Goal: Task Accomplishment & Management: Complete application form

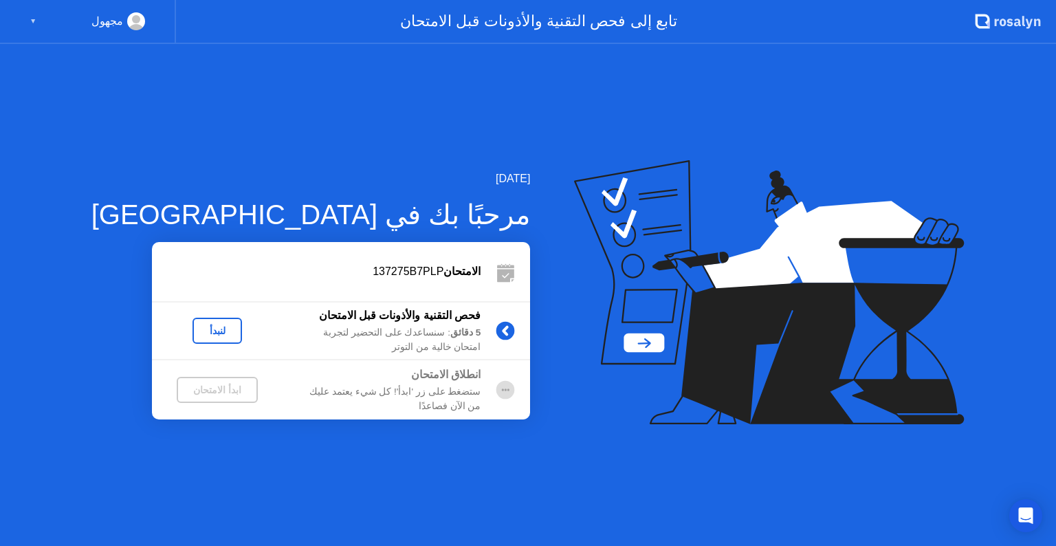
click at [198, 332] on div "لنبدأ" at bounding box center [217, 330] width 39 height 11
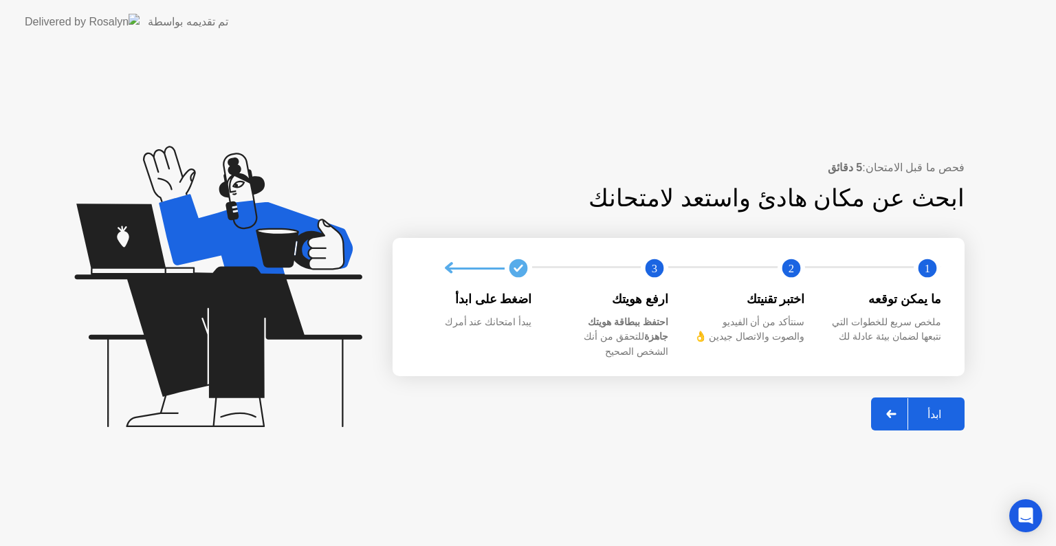
click at [937, 408] on div "ابدأ" at bounding box center [934, 414] width 52 height 13
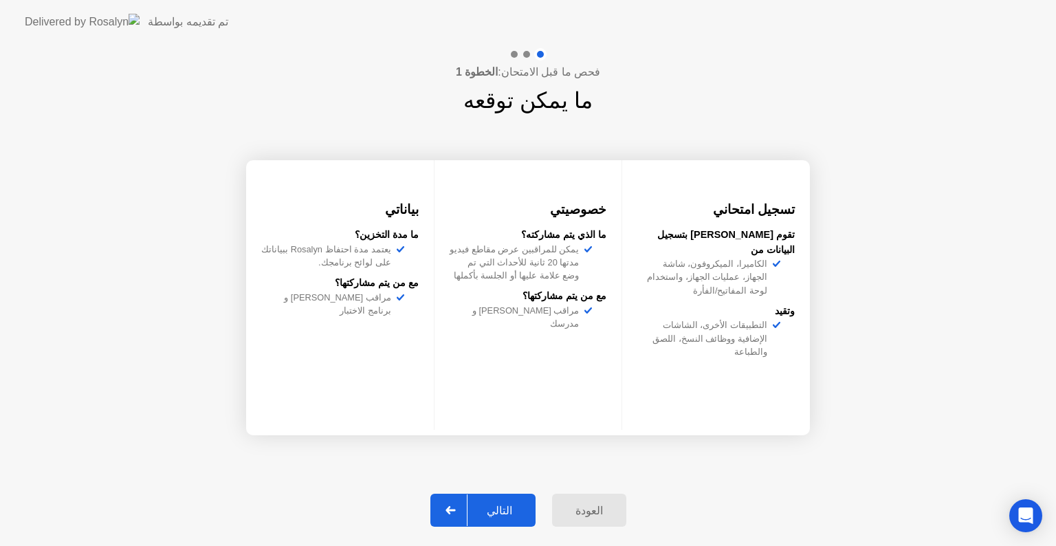
click at [521, 509] on div "التالي" at bounding box center [500, 510] width 64 height 13
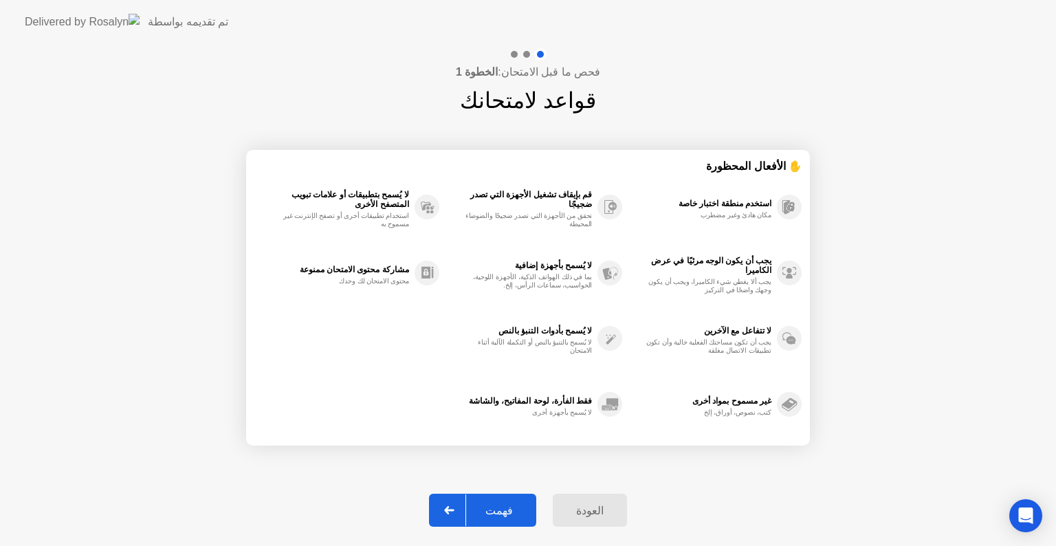
click at [521, 509] on div "فهمت" at bounding box center [499, 510] width 66 height 13
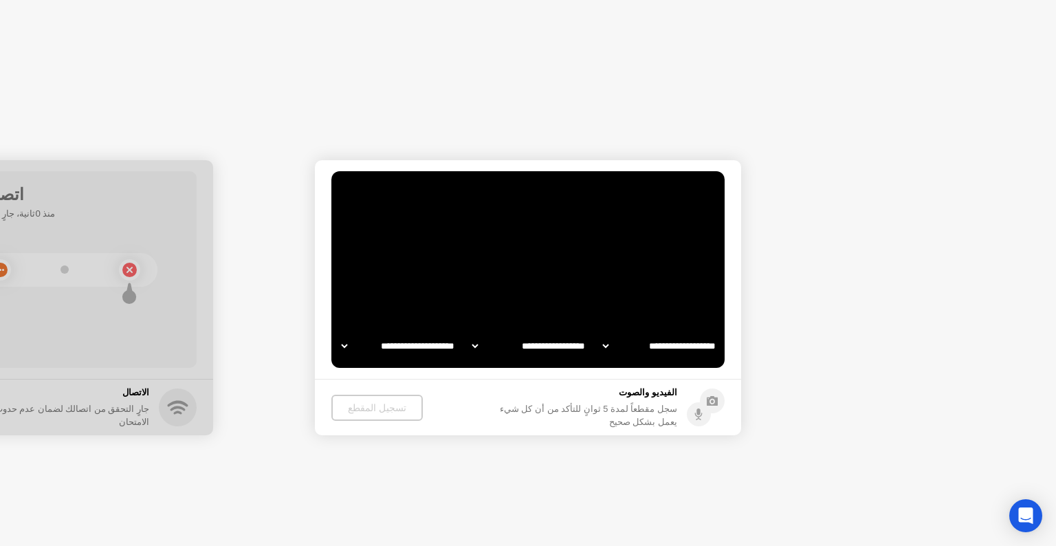
select select "**********"
select select "*******"
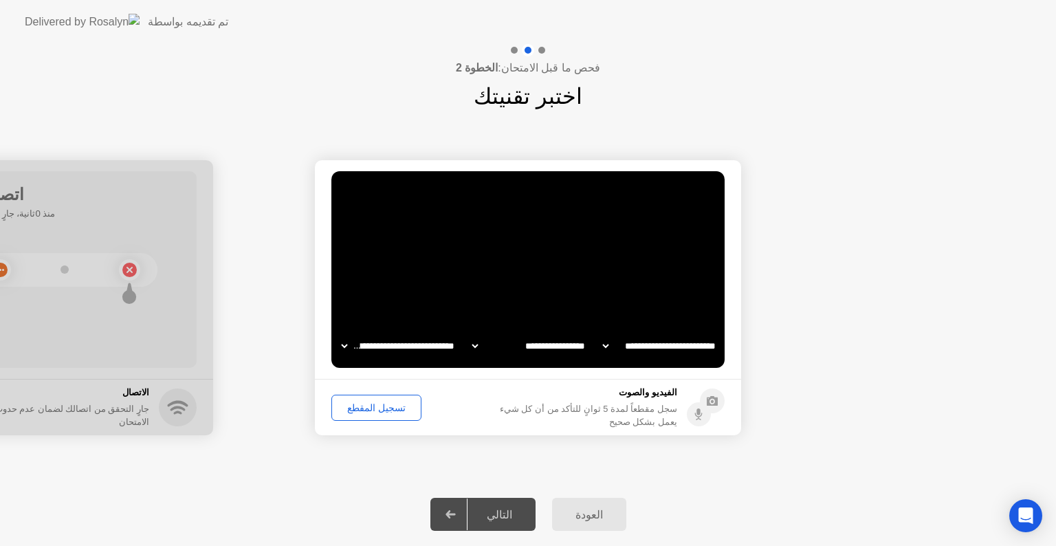
click at [393, 407] on div "تسجيل المقطع" at bounding box center [376, 407] width 80 height 11
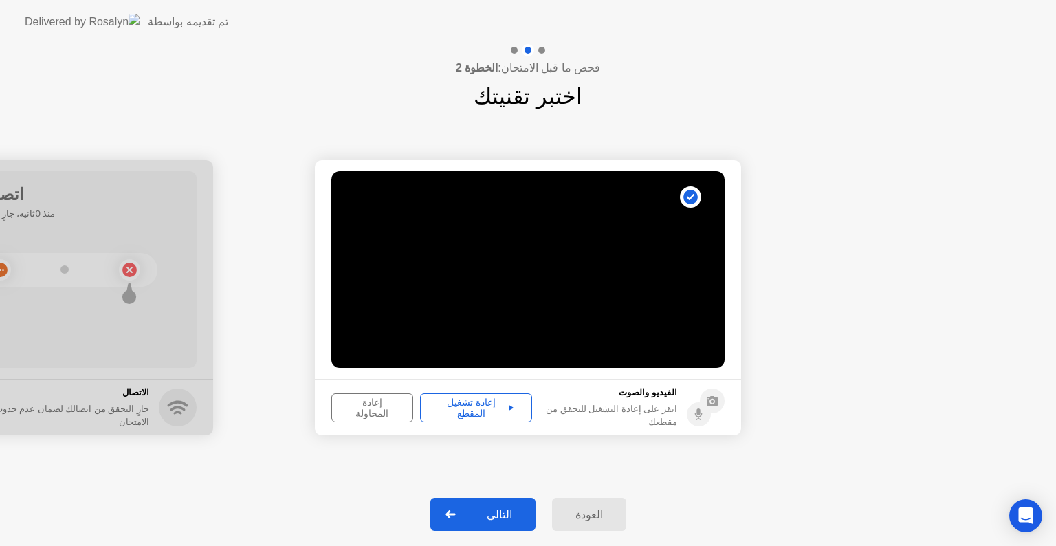
click at [481, 404] on div "إعادة تشغيل المقطع" at bounding box center [476, 408] width 102 height 22
click at [512, 516] on div "التالي" at bounding box center [500, 514] width 64 height 13
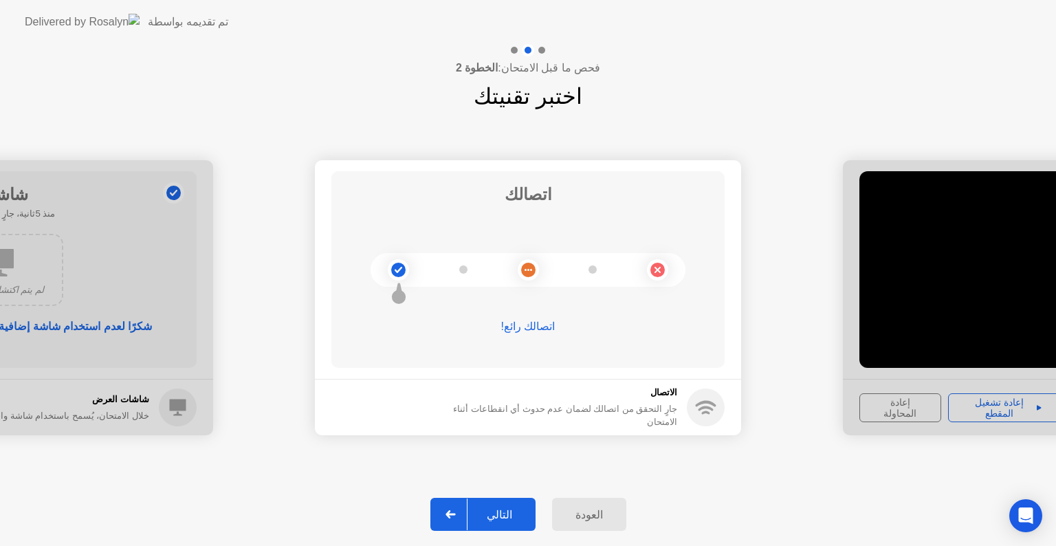
click at [512, 514] on div "التالي" at bounding box center [500, 514] width 64 height 13
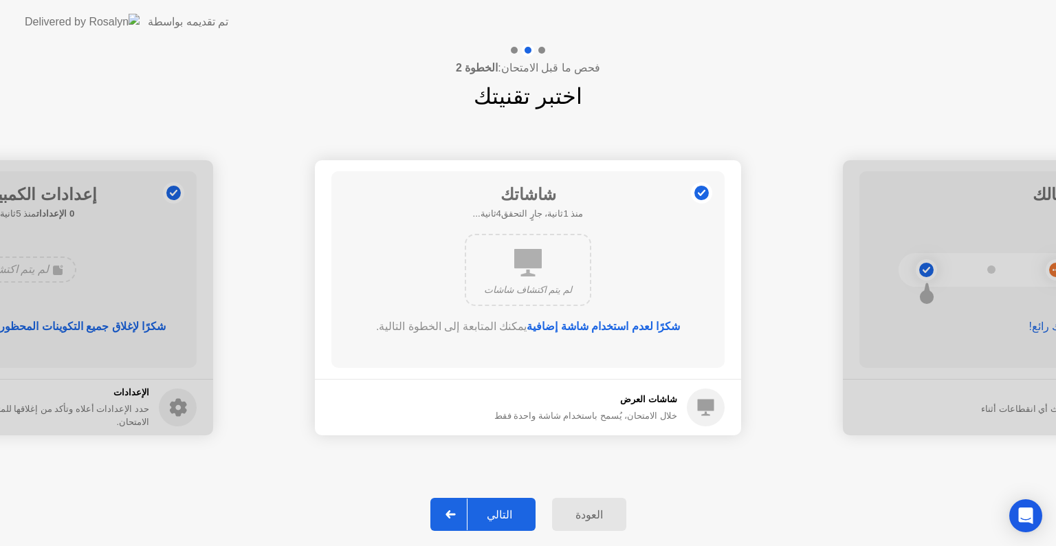
click at [514, 512] on div "التالي" at bounding box center [500, 514] width 64 height 13
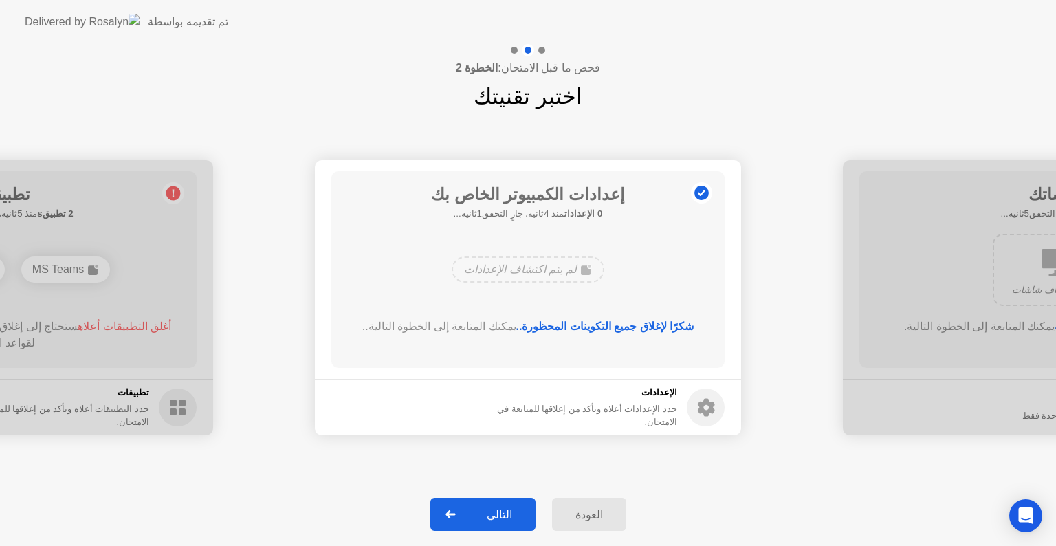
click at [514, 512] on div "التالي" at bounding box center [500, 514] width 64 height 13
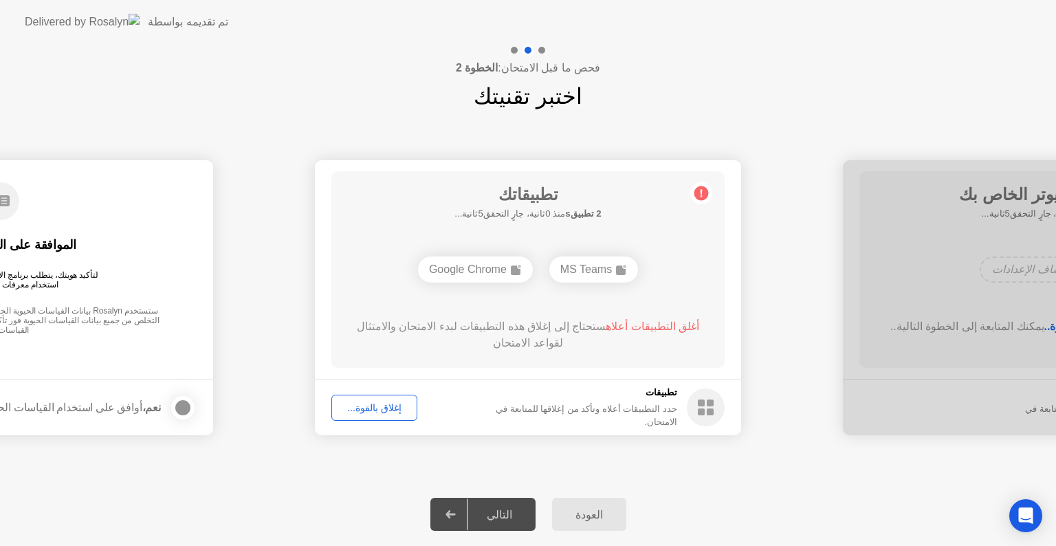
click at [562, 300] on div "تطبيقاتك 2 تطبيقs منذ 0ثانية، جارٍ التحقق5ثانية... MS Teams Google Chrome أغلق …" at bounding box center [527, 269] width 393 height 197
click at [370, 413] on div "إغلاق بالقوة..." at bounding box center [374, 407] width 76 height 11
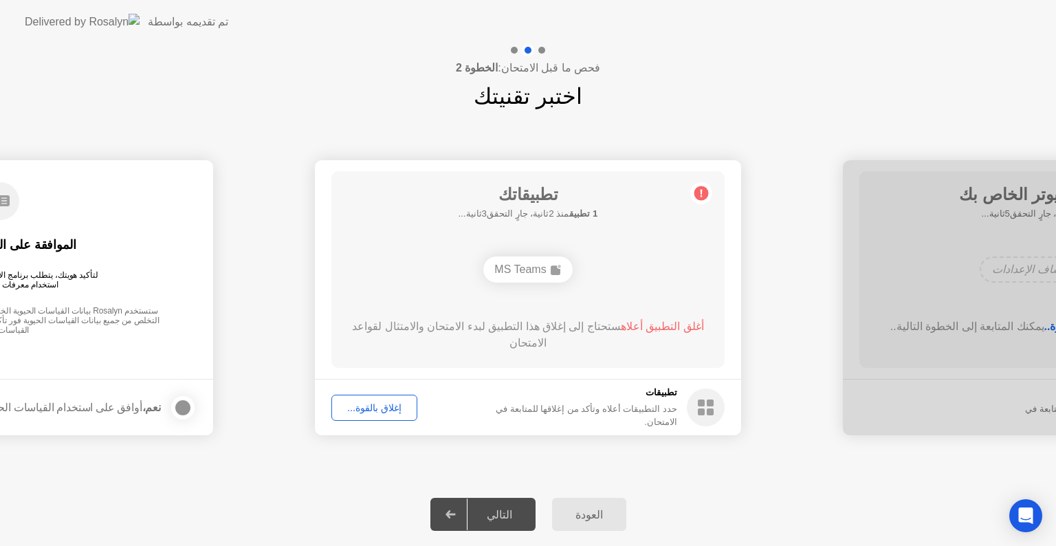
click at [374, 402] on div "إغلاق بالقوة..." at bounding box center [374, 407] width 76 height 11
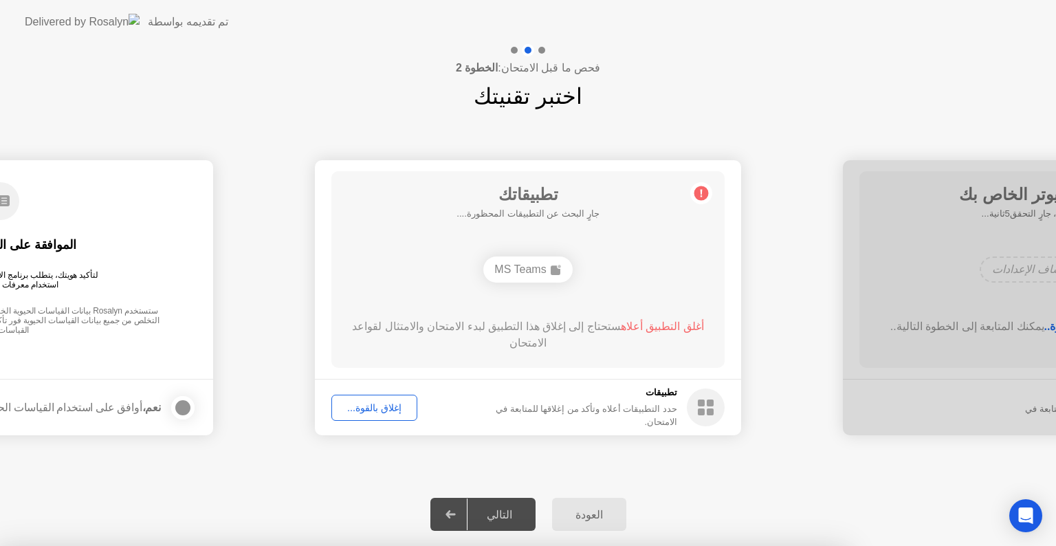
drag, startPoint x: 540, startPoint y: 296, endPoint x: 486, endPoint y: 343, distance: 71.6
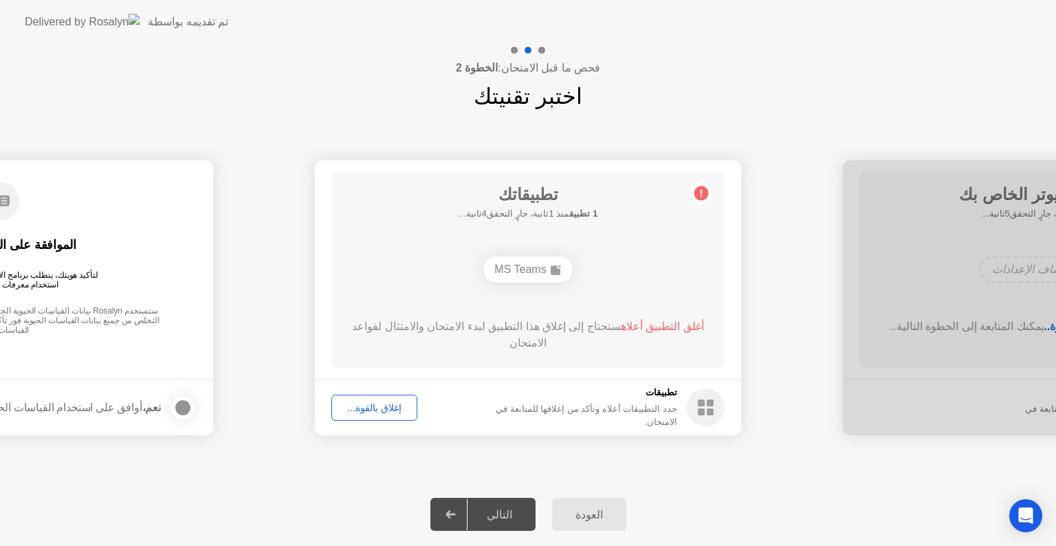
drag, startPoint x: 547, startPoint y: 284, endPoint x: 551, endPoint y: 272, distance: 12.4
click at [551, 272] on div "MS Teams" at bounding box center [528, 269] width 315 height 37
click at [551, 272] on rect at bounding box center [556, 270] width 10 height 10
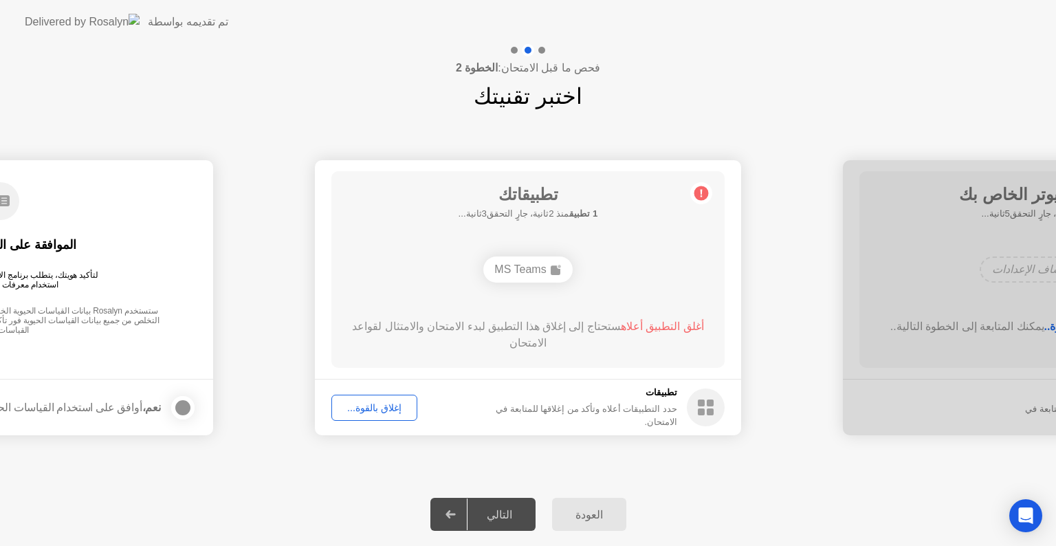
click at [388, 417] on button "إغلاق بالقوة..." at bounding box center [374, 408] width 86 height 26
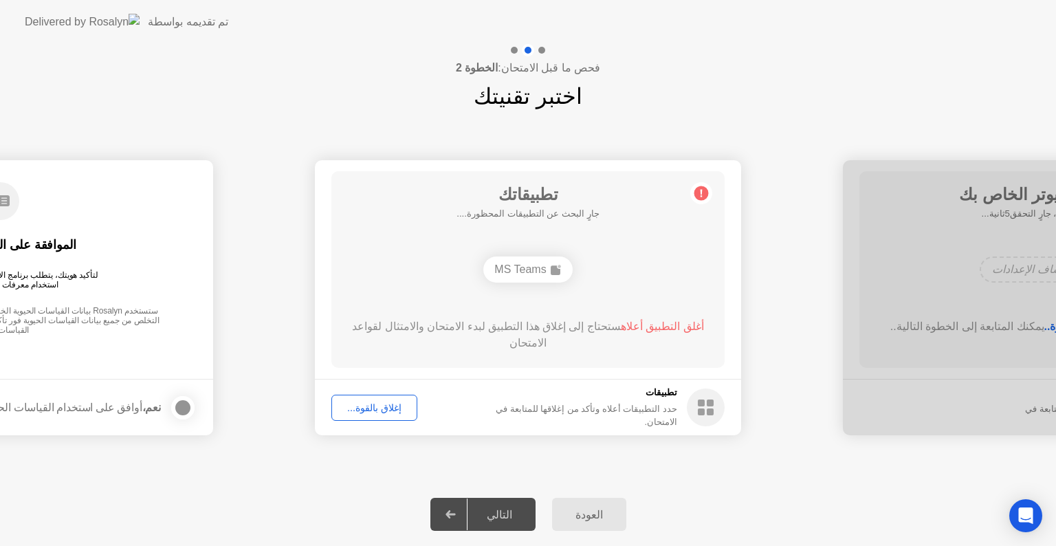
click at [391, 408] on div "إغلاق بالقوة..." at bounding box center [374, 407] width 76 height 11
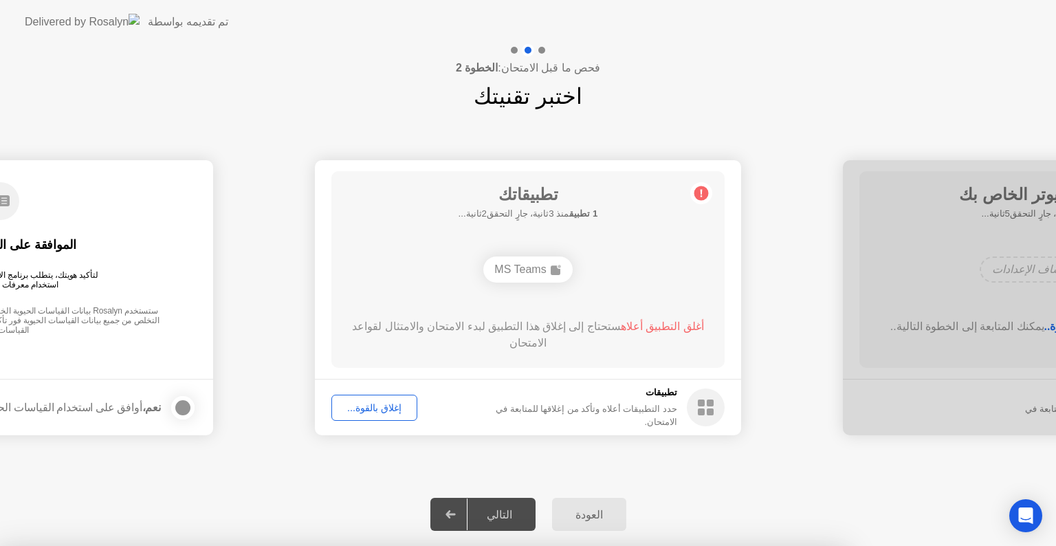
drag, startPoint x: 531, startPoint y: 297, endPoint x: 571, endPoint y: 344, distance: 61.0
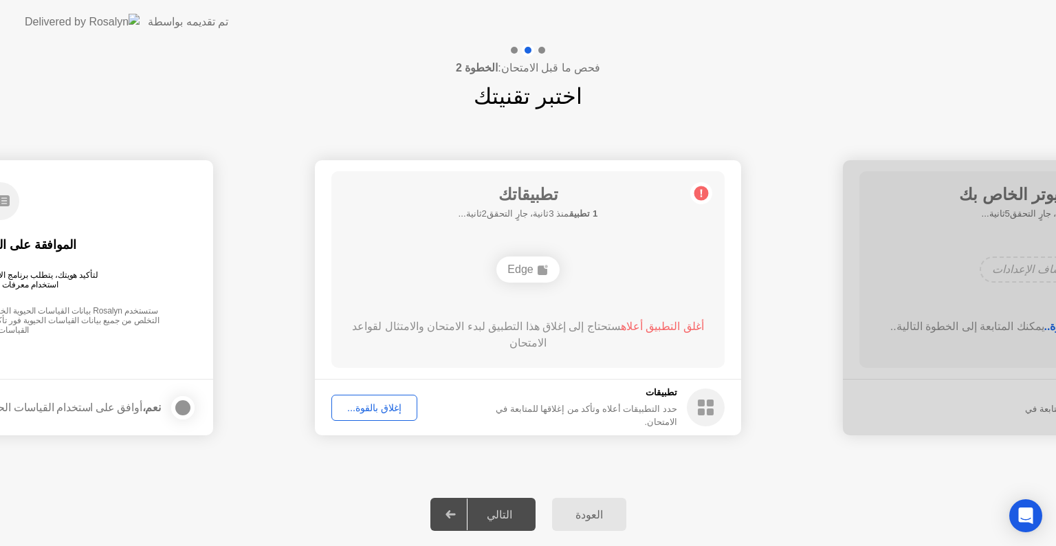
click at [390, 408] on div "إغلاق بالقوة..." at bounding box center [374, 407] width 76 height 11
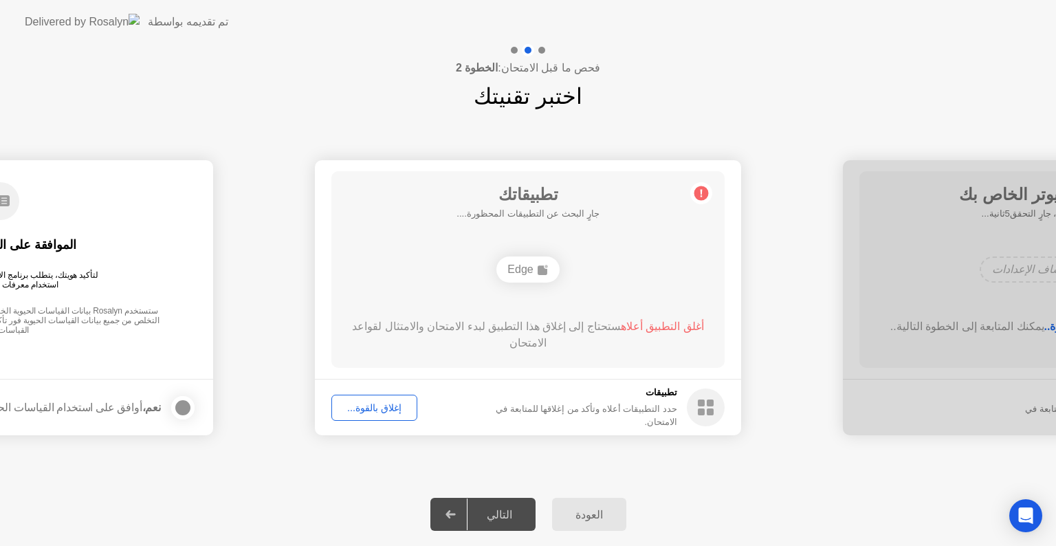
click at [509, 517] on div "التالي" at bounding box center [500, 514] width 64 height 13
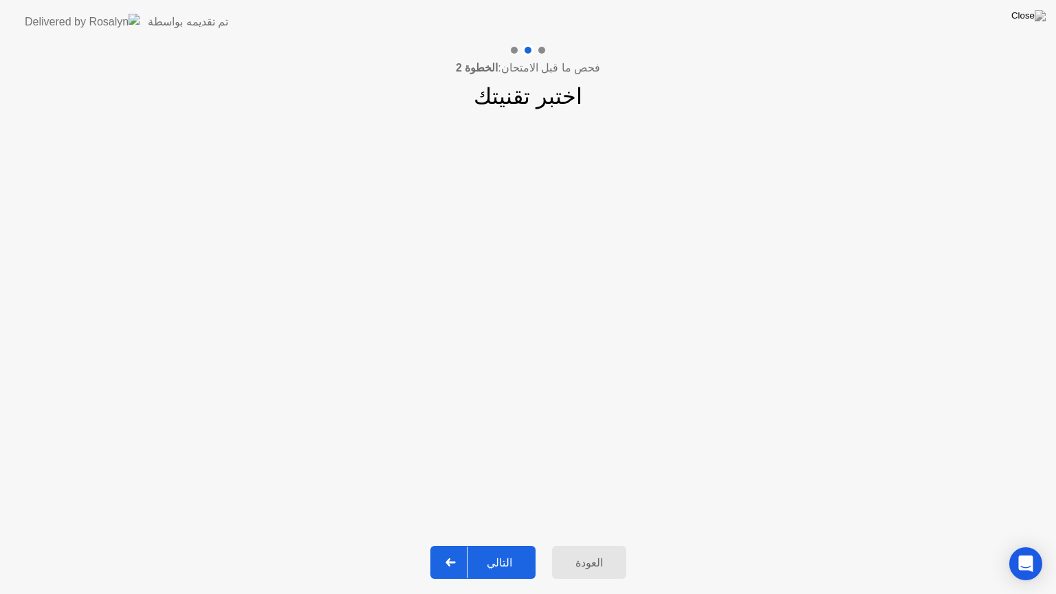
click at [503, 545] on div "التالي" at bounding box center [500, 562] width 64 height 13
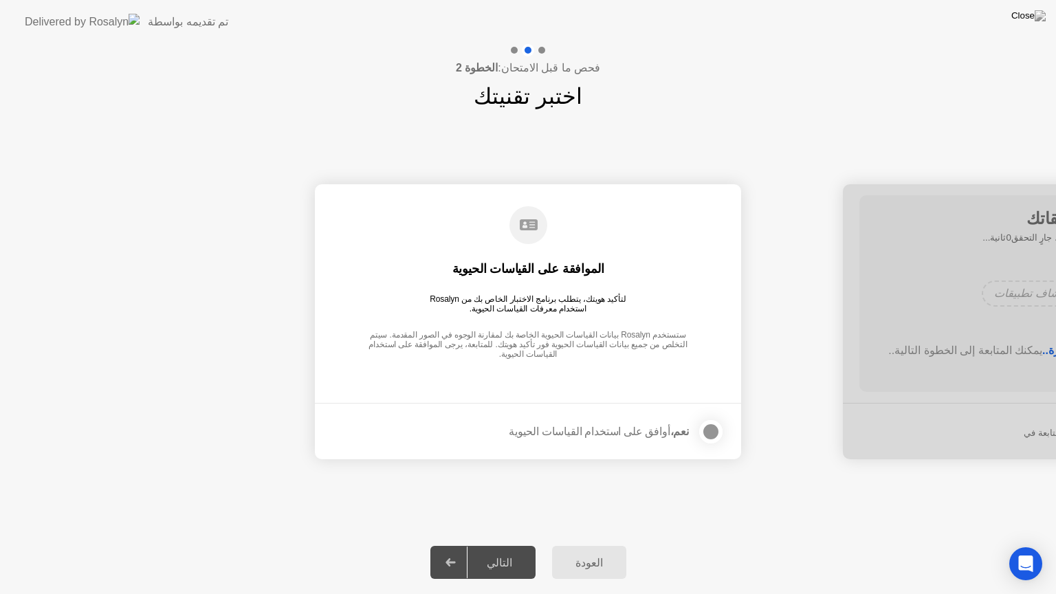
click at [708, 429] on div at bounding box center [711, 432] width 17 height 17
click at [516, 545] on button "التالي" at bounding box center [482, 562] width 105 height 33
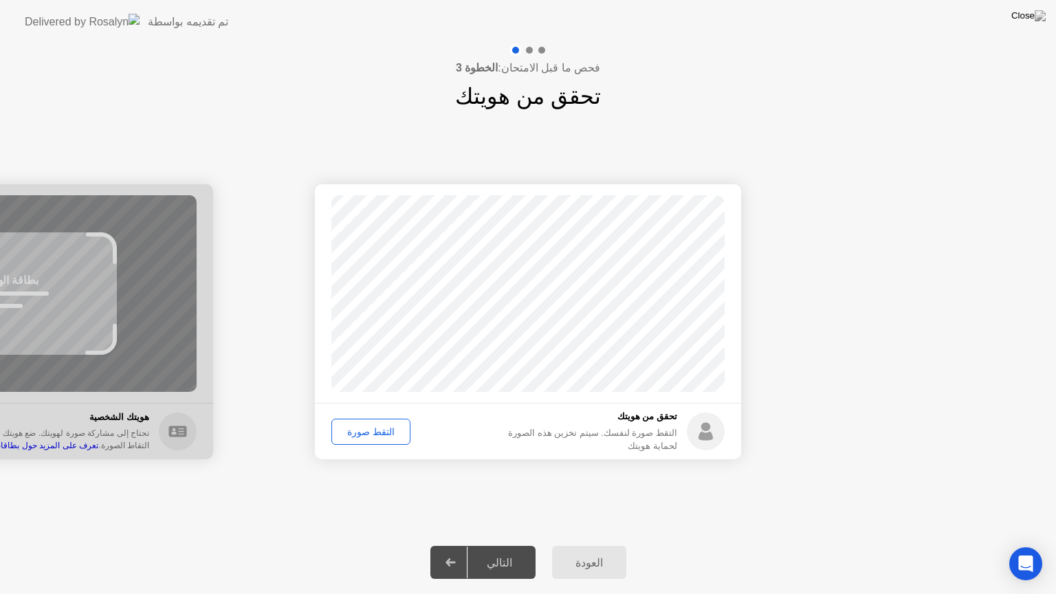
click at [386, 433] on div "التقط صورة" at bounding box center [370, 431] width 69 height 11
click at [518, 545] on div "التالي" at bounding box center [500, 562] width 64 height 13
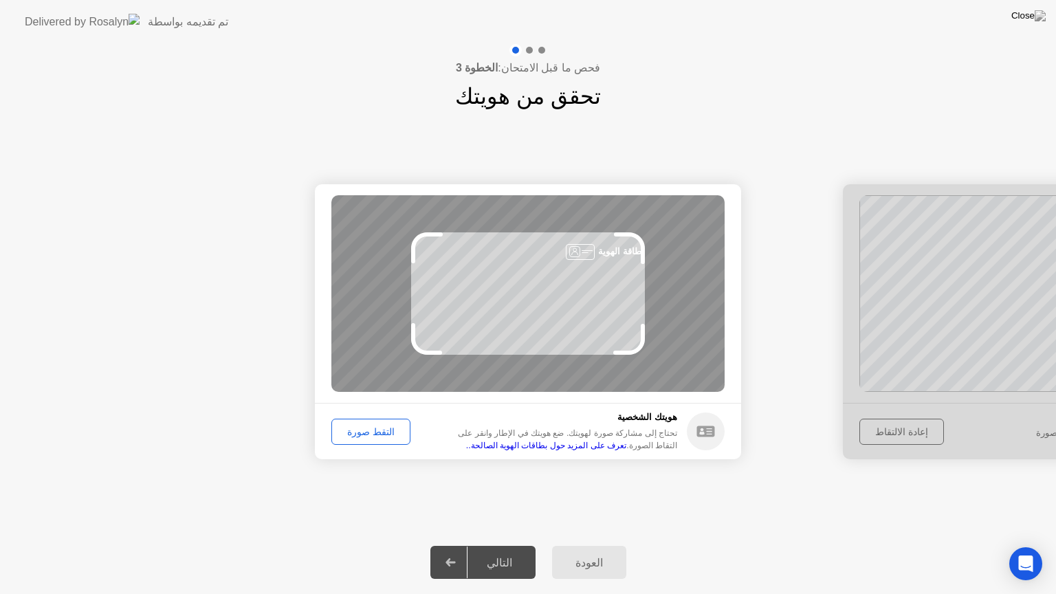
click at [377, 429] on div "التقط صورة" at bounding box center [370, 431] width 69 height 11
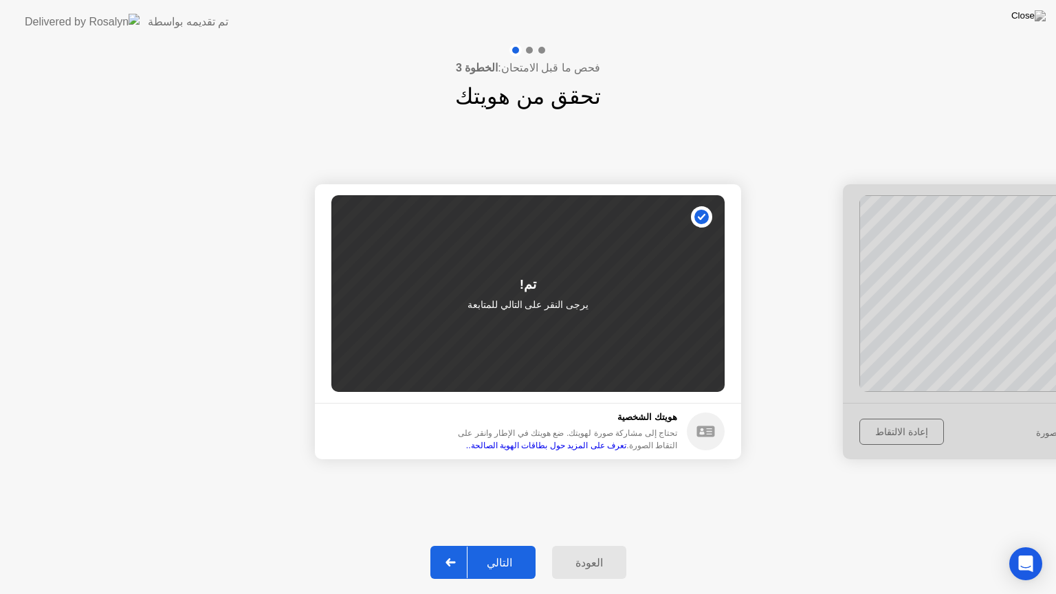
click at [518, 545] on div "التالي" at bounding box center [500, 562] width 64 height 13
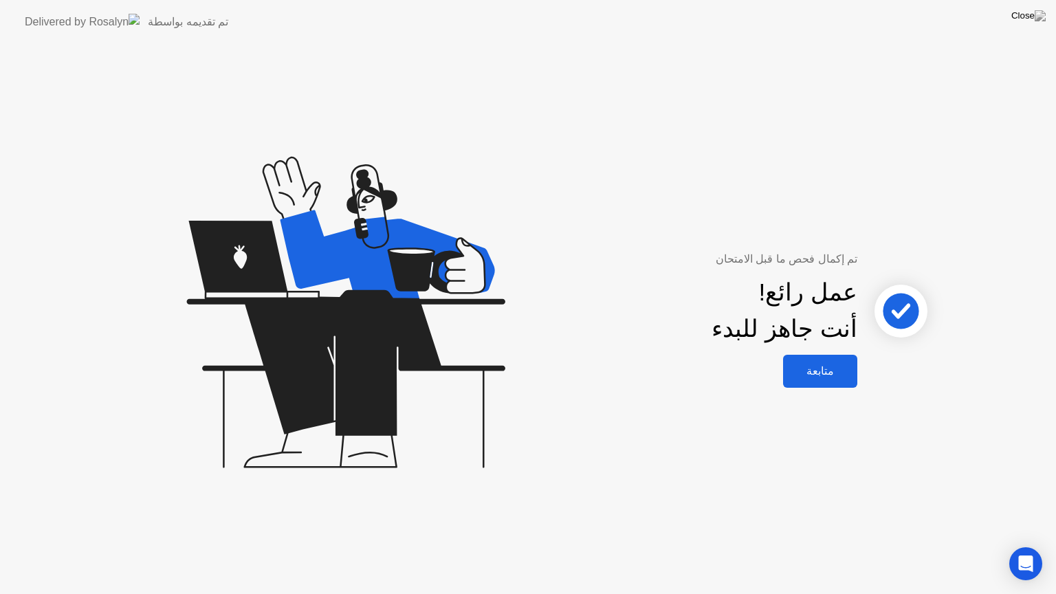
click at [815, 374] on div "متابعة" at bounding box center [820, 370] width 66 height 13
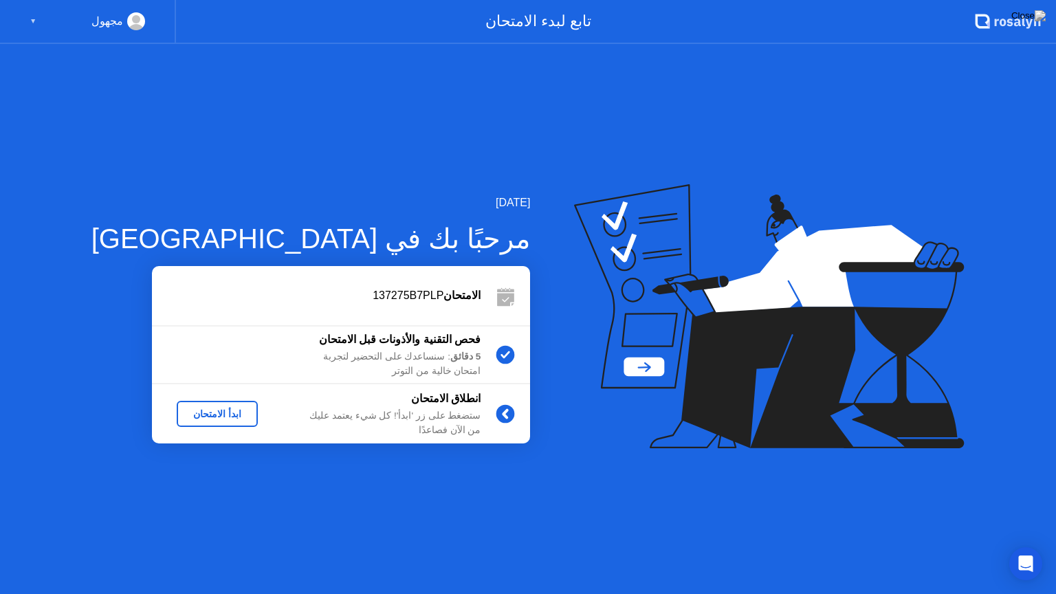
click at [661, 162] on div "[DATE] مرحبًا بك في [PERSON_NAME] 137275B7PLP فحص التقنية والأذونات قبل الامتحا…" at bounding box center [528, 319] width 1056 height 550
drag, startPoint x: 1050, startPoint y: 0, endPoint x: 967, endPoint y: 20, distance: 85.6
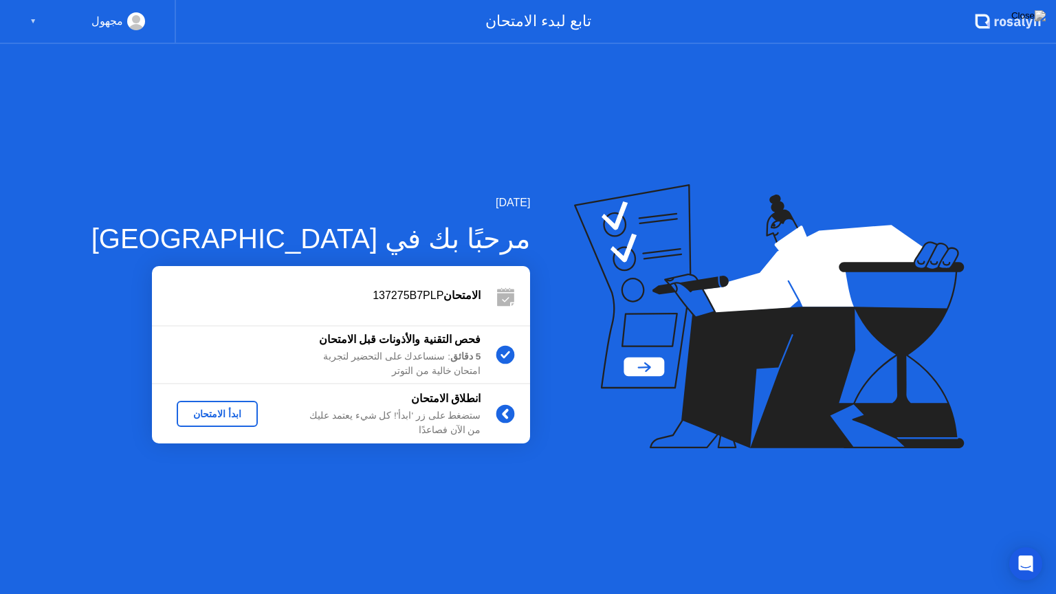
click at [967, 20] on header ".st0{fill:#f0f8ff;} .st1{fill:#d4e3ff;} .st2{fill:#b4c2ff;} background تابع لبد…" at bounding box center [528, 22] width 1056 height 44
click at [967, 20] on div "تابع لبدء الامتحان" at bounding box center [575, 22] width 799 height 44
click at [548, 18] on div "تابع لبدء الامتحان" at bounding box center [575, 22] width 799 height 44
click at [30, 19] on div "▼" at bounding box center [33, 21] width 7 height 18
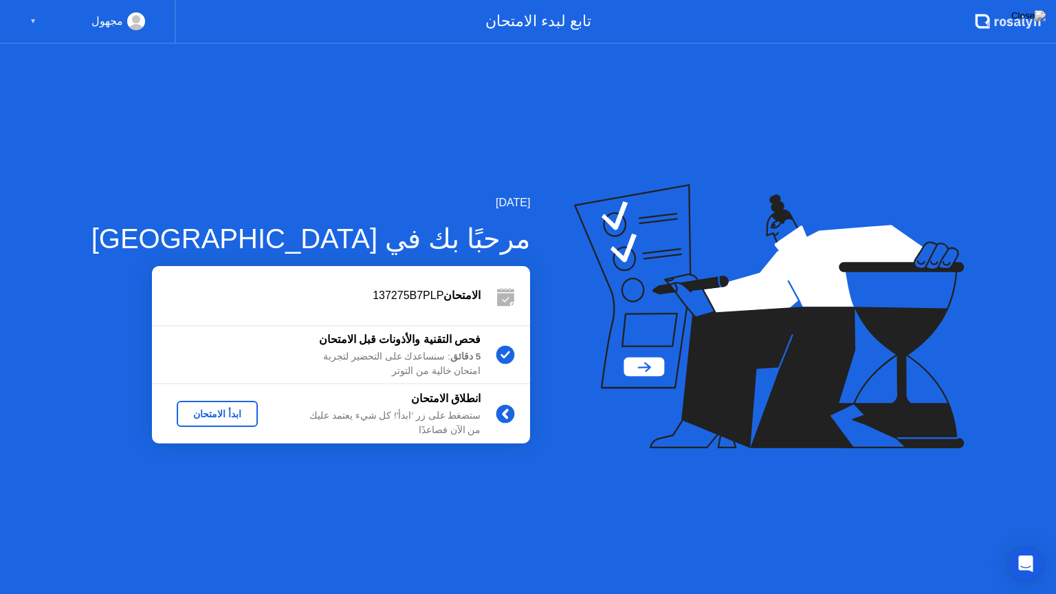
click at [30, 19] on div "▼" at bounding box center [33, 21] width 7 height 18
click at [414, 335] on b "فحص التقنية والأذونات قبل الامتحان" at bounding box center [400, 339] width 162 height 12
click at [808, 437] on icon at bounding box center [769, 316] width 390 height 264
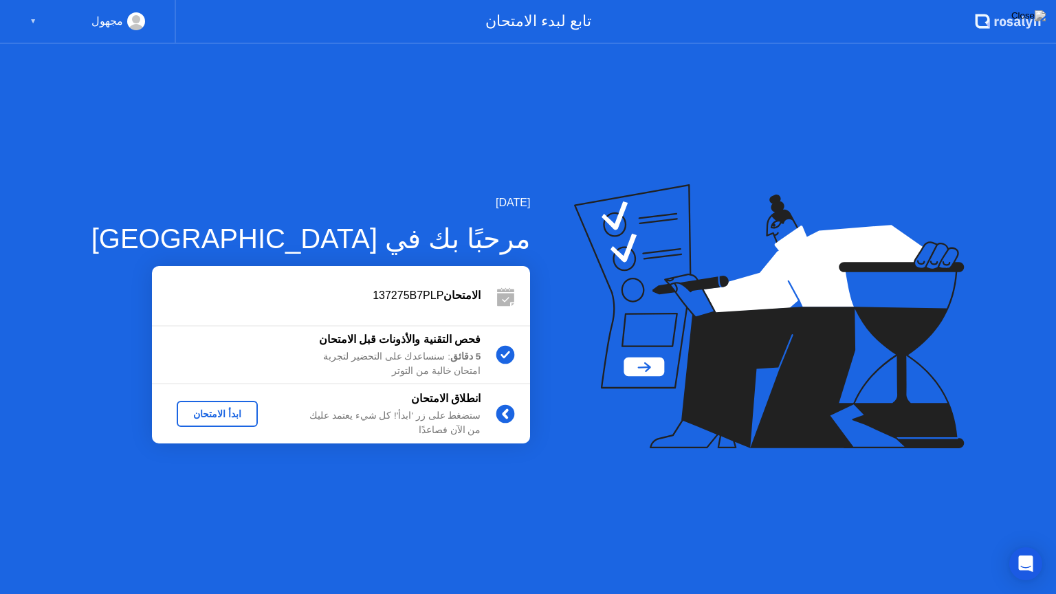
click at [808, 437] on icon at bounding box center [769, 316] width 390 height 264
click at [1026, 545] on icon "Open Intercom Messenger" at bounding box center [1026, 564] width 16 height 18
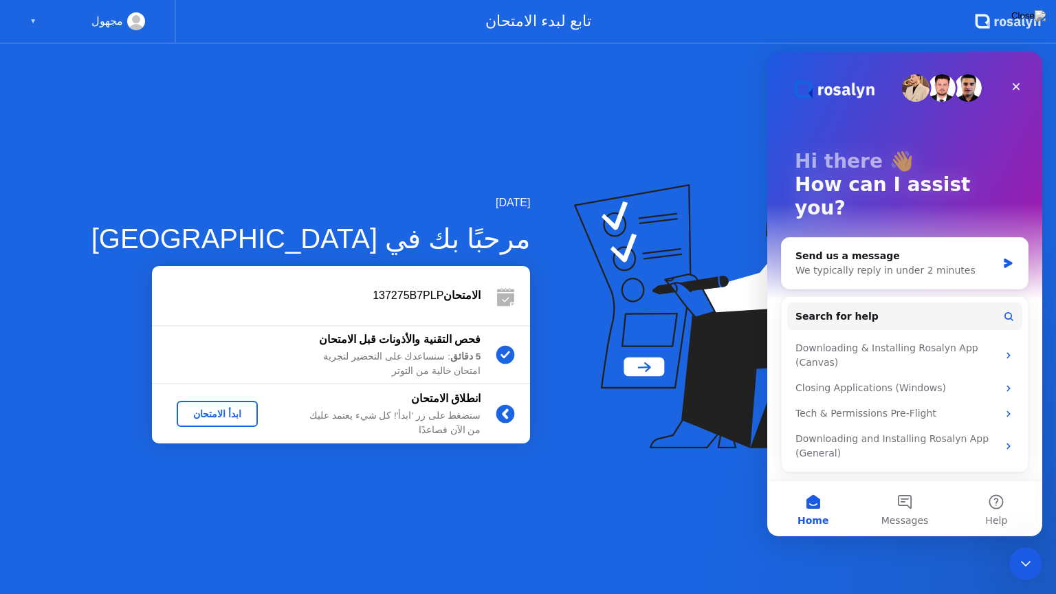
click at [673, 122] on div "[DATE] مرحبًا بك في [PERSON_NAME] 137275B7PLP فحص التقنية والأذونات قبل الامتحا…" at bounding box center [528, 319] width 1056 height 550
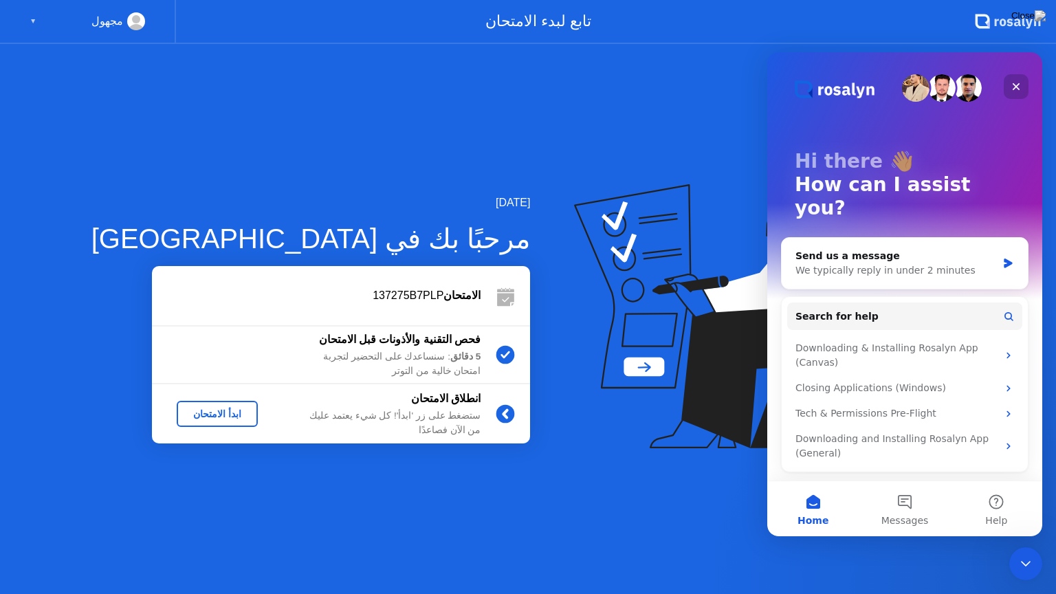
click at [1021, 87] on icon "Close" at bounding box center [1016, 86] width 11 height 11
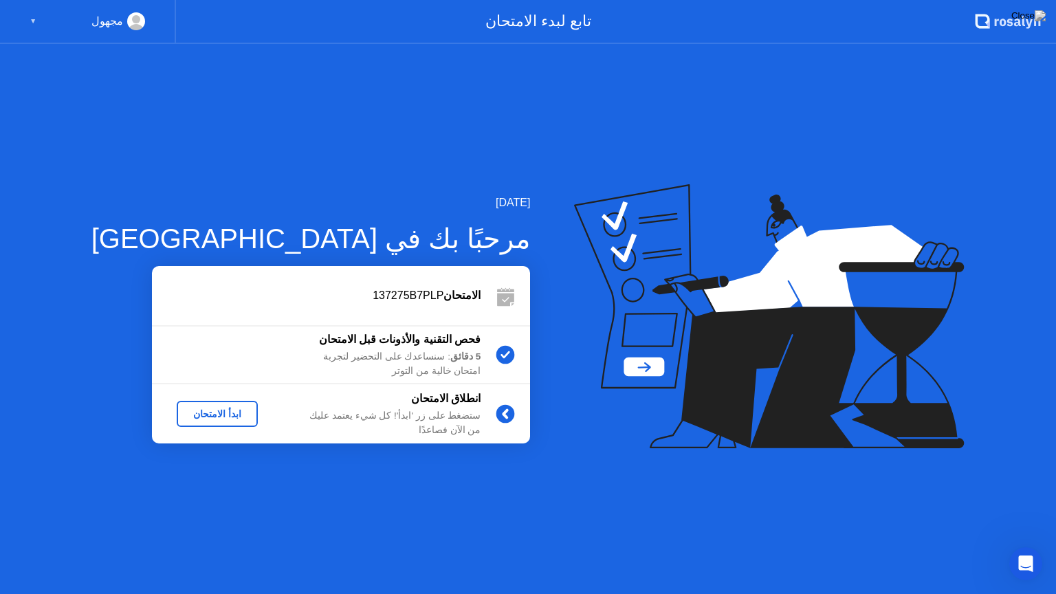
click at [791, 173] on div "[DATE] مرحبًا بك في [PERSON_NAME] 137275B7PLP فحص التقنية والأذونات قبل الامتحا…" at bounding box center [528, 319] width 1056 height 550
click at [197, 415] on div "ابدأ الامتحان" at bounding box center [217, 413] width 70 height 11
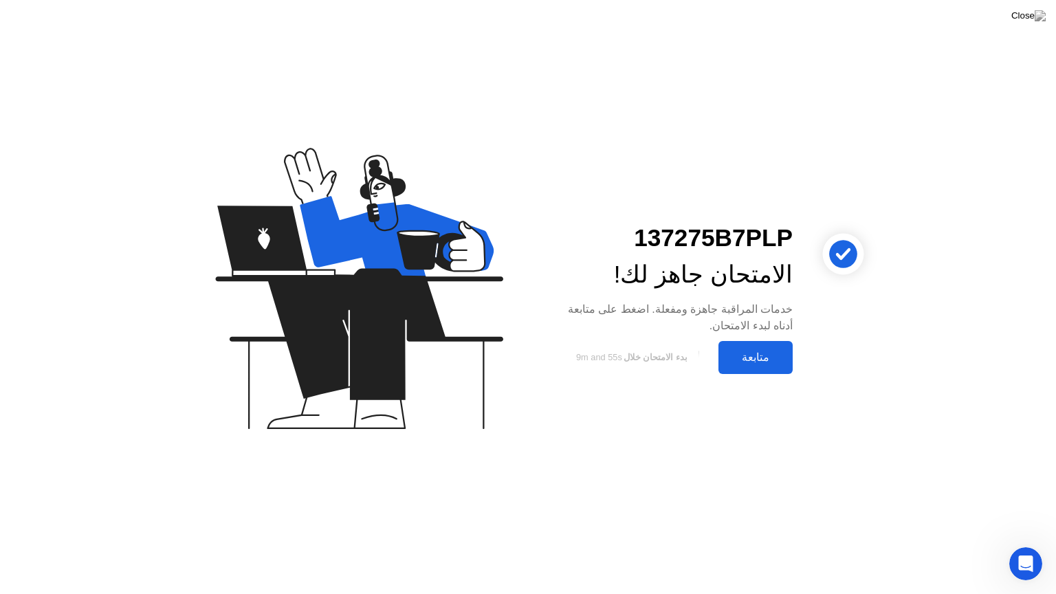
click at [757, 355] on div "متابعة" at bounding box center [756, 357] width 66 height 13
